Goal: Contribute content

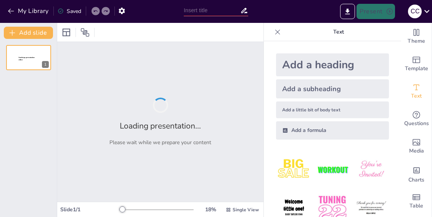
type input "Impacto de las Teorías Sociológicas en la Estructura Educativa de [GEOGRAPHIC_D…"
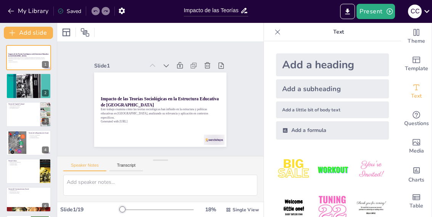
checkbox input "true"
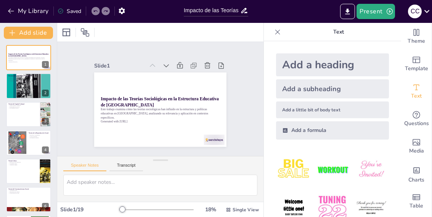
checkbox input "true"
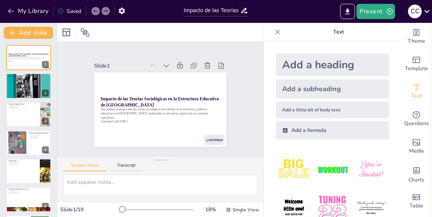
checkbox input "true"
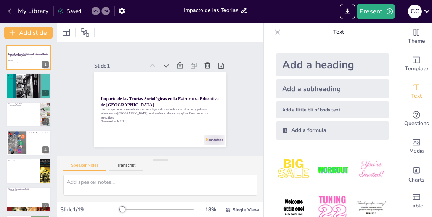
checkbox input "true"
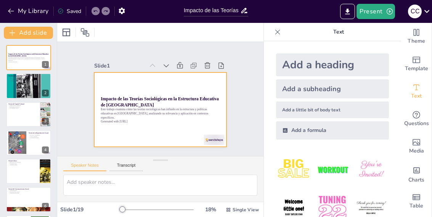
checkbox input "true"
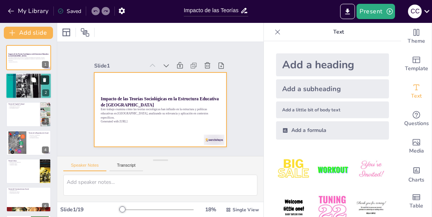
checkbox input "true"
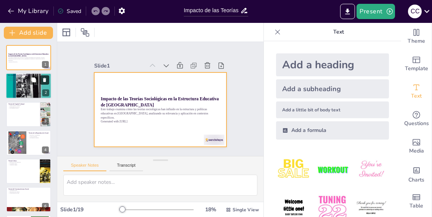
checkbox input "true"
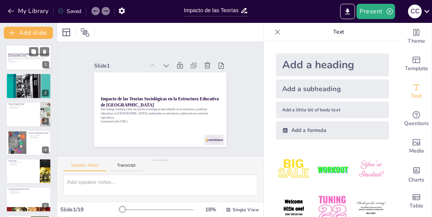
checkbox input "true"
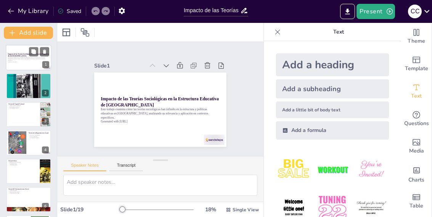
checkbox input "true"
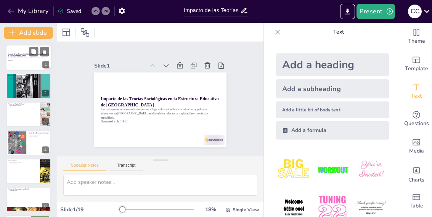
checkbox input "true"
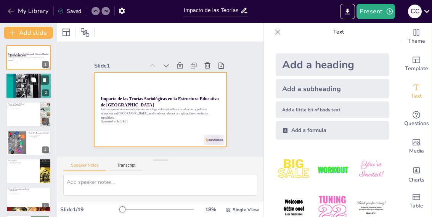
checkbox input "true"
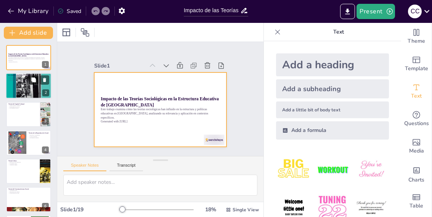
checkbox input "true"
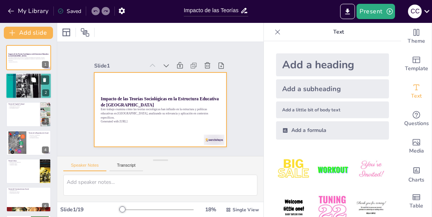
checkbox input "true"
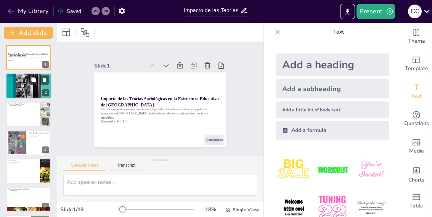
click at [31, 84] on button at bounding box center [33, 80] width 9 height 9
type textarea "Las teorías sociológicas actúan como un marco analítico que permite a los educa…"
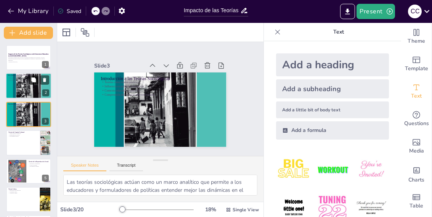
checkbox input "true"
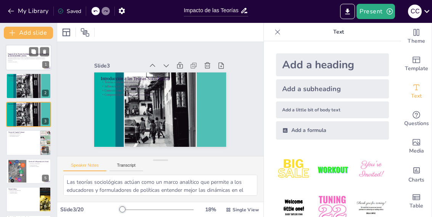
checkbox input "true"
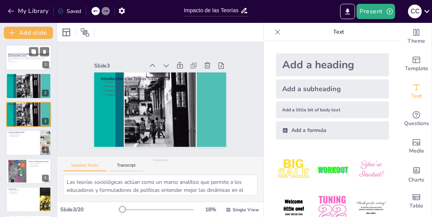
checkbox input "true"
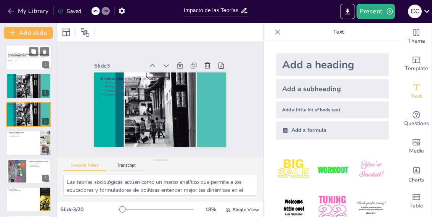
checkbox input "true"
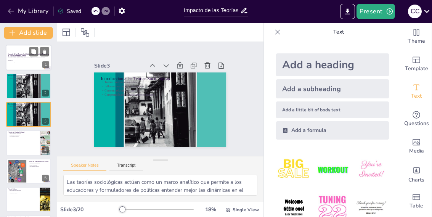
checkbox input "true"
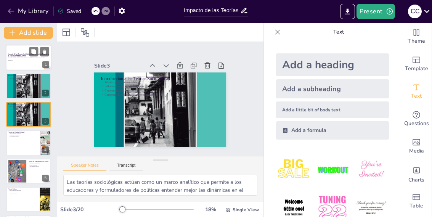
checkbox input "true"
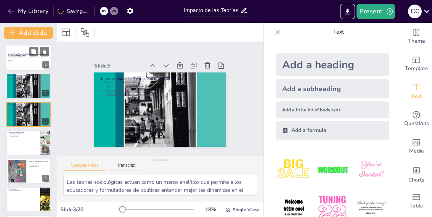
checkbox input "true"
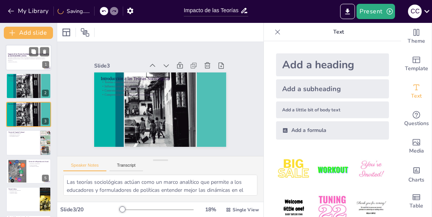
checkbox input "true"
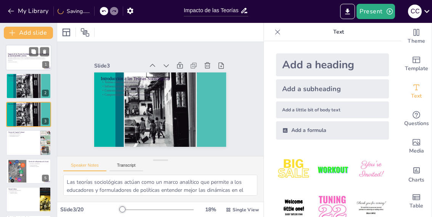
checkbox input "true"
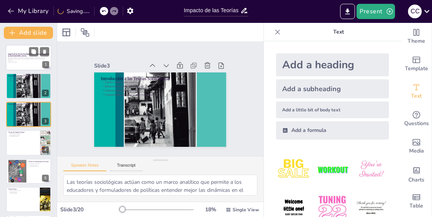
checkbox input "true"
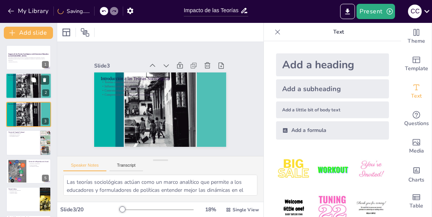
checkbox input "true"
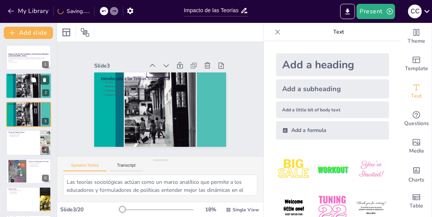
checkbox input "true"
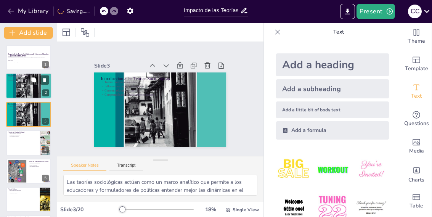
checkbox input "true"
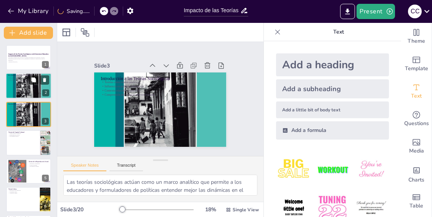
checkbox input "true"
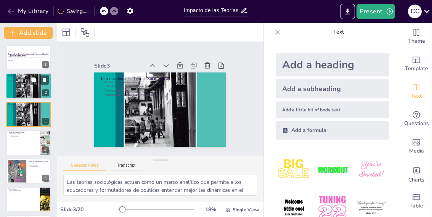
checkbox input "true"
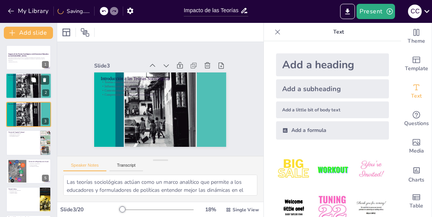
checkbox input "true"
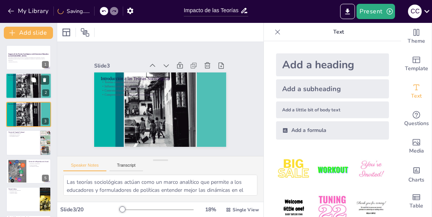
checkbox input "true"
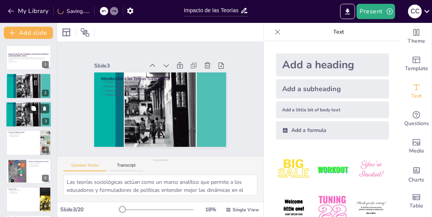
checkbox input "true"
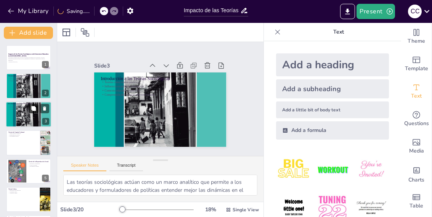
checkbox input "true"
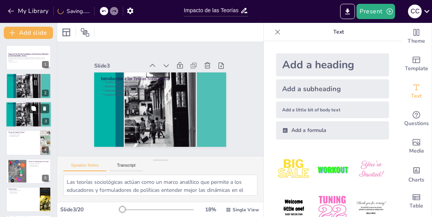
checkbox input "true"
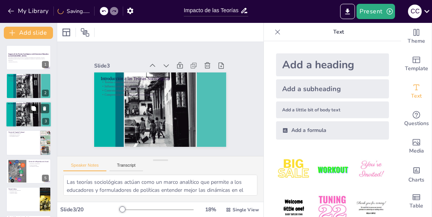
click at [33, 111] on button at bounding box center [33, 108] width 9 height 9
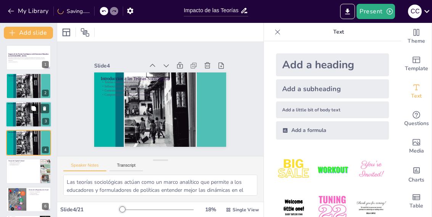
scroll to position [15, 0]
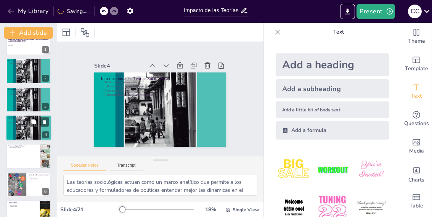
checkbox input "true"
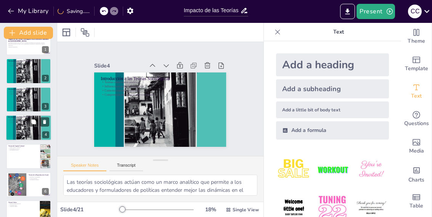
checkbox input "true"
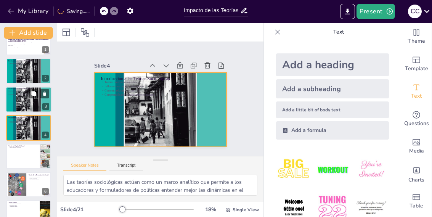
checkbox input "true"
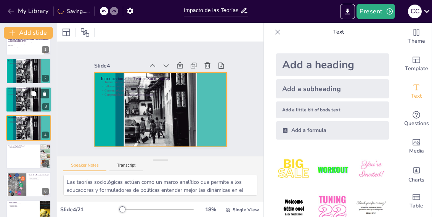
checkbox input "true"
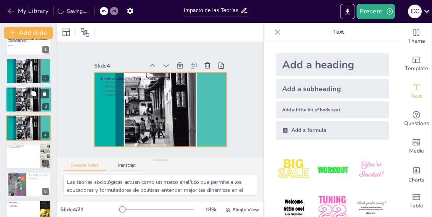
checkbox input "true"
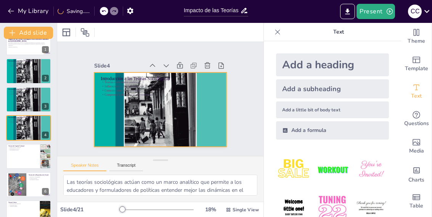
checkbox input "true"
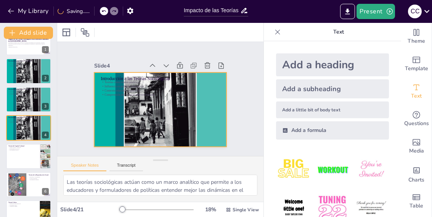
checkbox input "true"
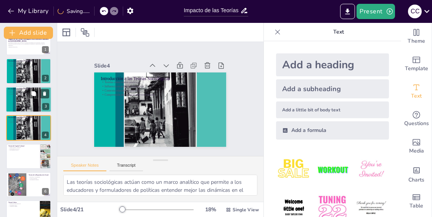
click at [21, 98] on div at bounding box center [29, 99] width 46 height 64
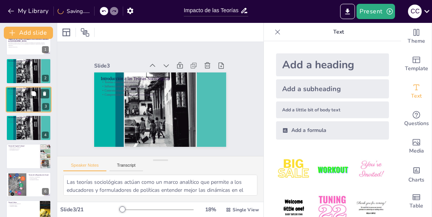
scroll to position [0, 0]
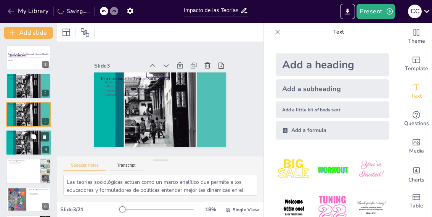
click at [20, 138] on div at bounding box center [29, 143] width 46 height 64
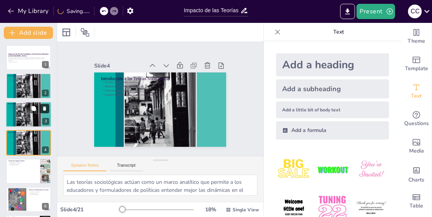
click at [46, 108] on icon at bounding box center [44, 108] width 5 height 5
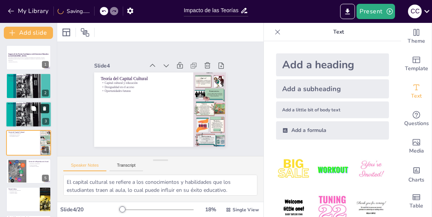
click at [46, 108] on icon at bounding box center [44, 108] width 5 height 5
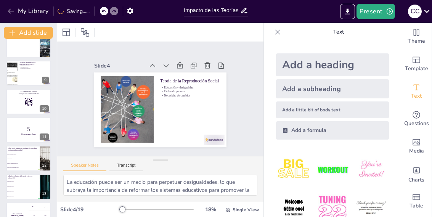
scroll to position [219, 0]
